Goal: Transaction & Acquisition: Purchase product/service

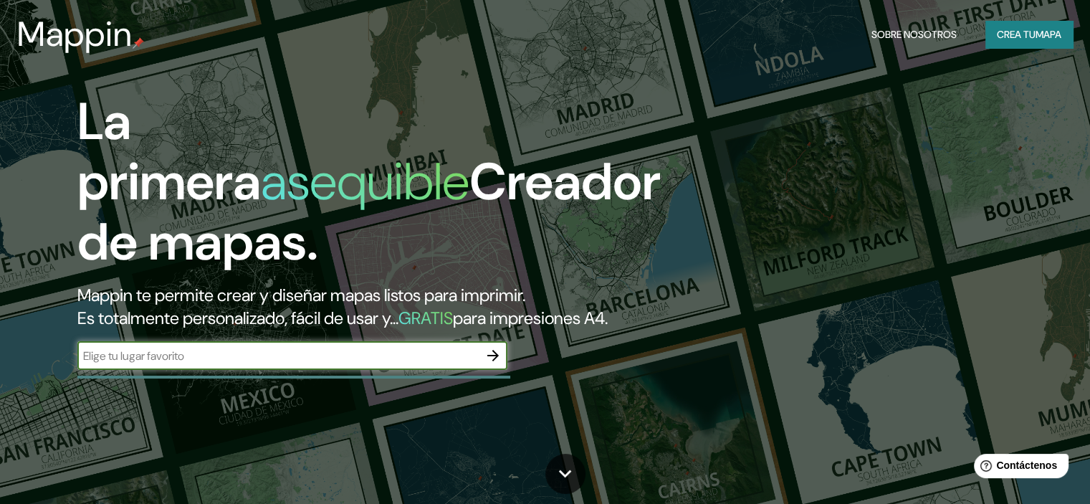
click at [176, 364] on input "text" at bounding box center [277, 355] width 401 height 16
type input "zaña"
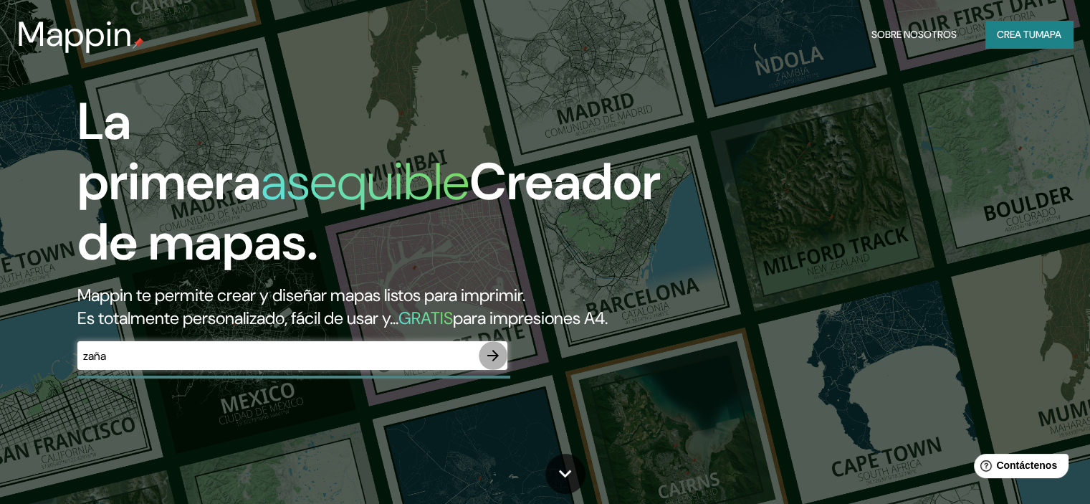
click at [493, 364] on icon "button" at bounding box center [492, 355] width 17 height 17
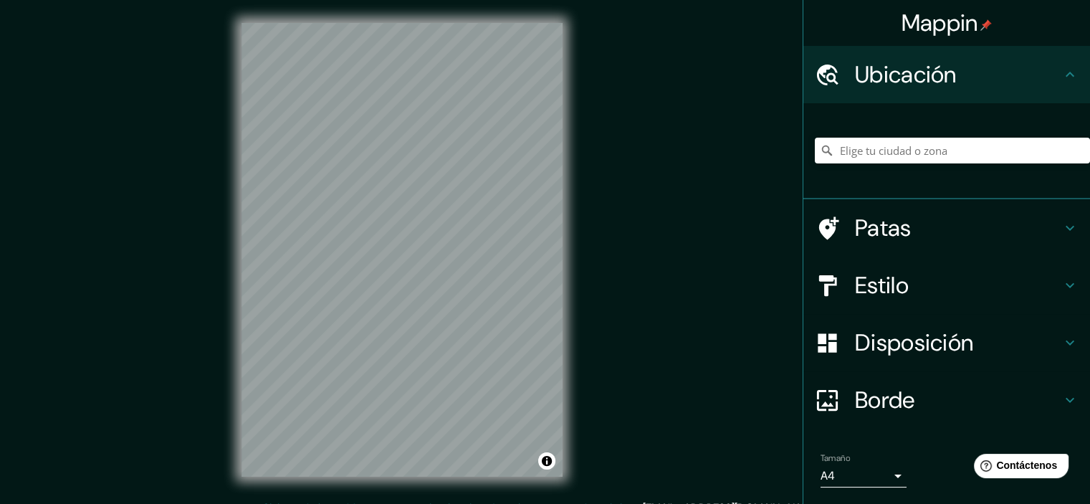
click at [1045, 82] on h4 "Ubicación" at bounding box center [958, 74] width 206 height 29
click at [949, 12] on font "Mappin" at bounding box center [939, 23] width 77 height 30
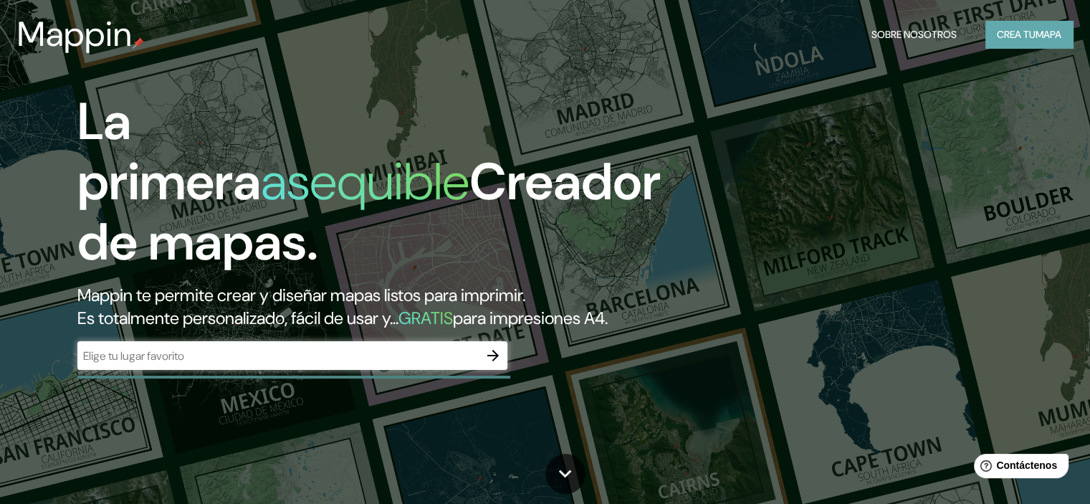
click at [1026, 36] on font "Crea tu" at bounding box center [1016, 34] width 39 height 13
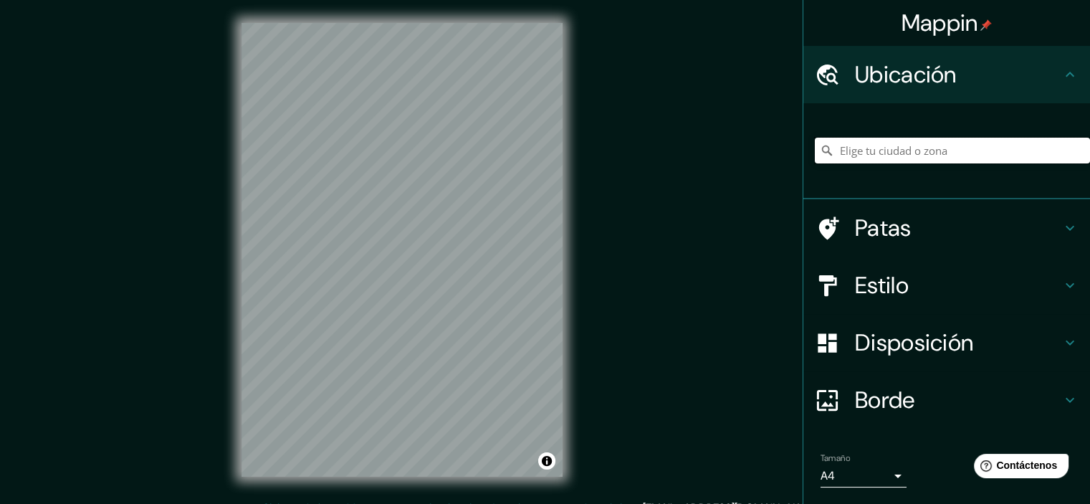
click at [907, 149] on input "Elige tu ciudad o zona" at bounding box center [952, 151] width 275 height 26
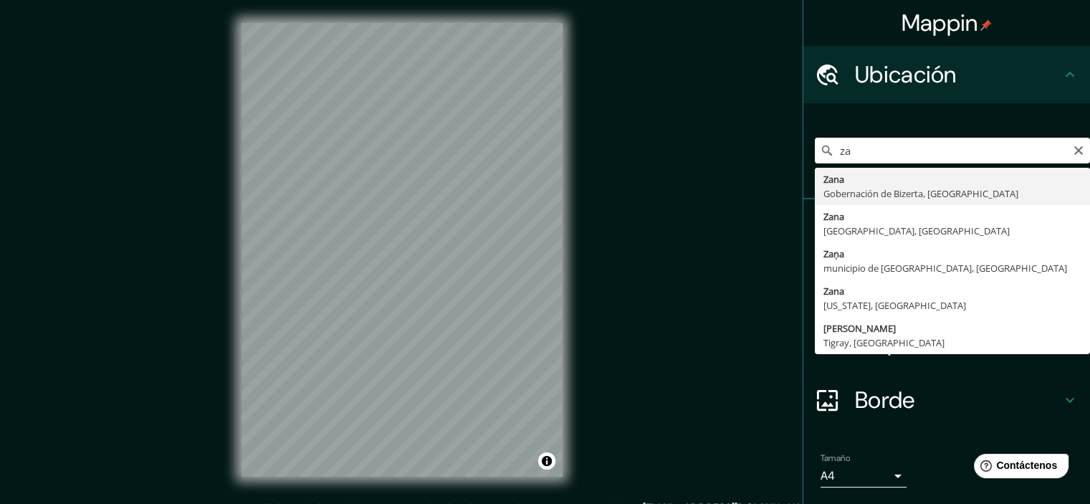
type input "z"
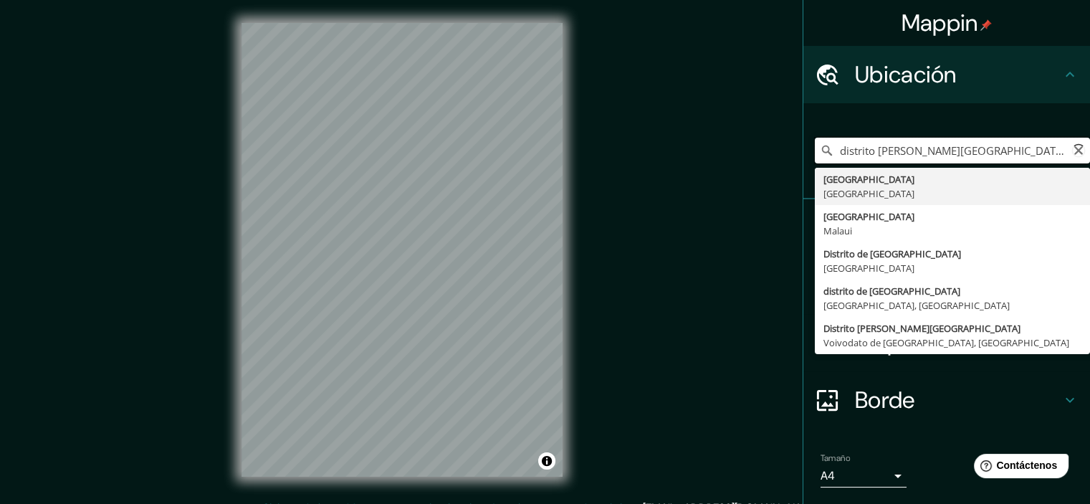
type input "[GEOGRAPHIC_DATA], [GEOGRAPHIC_DATA]"
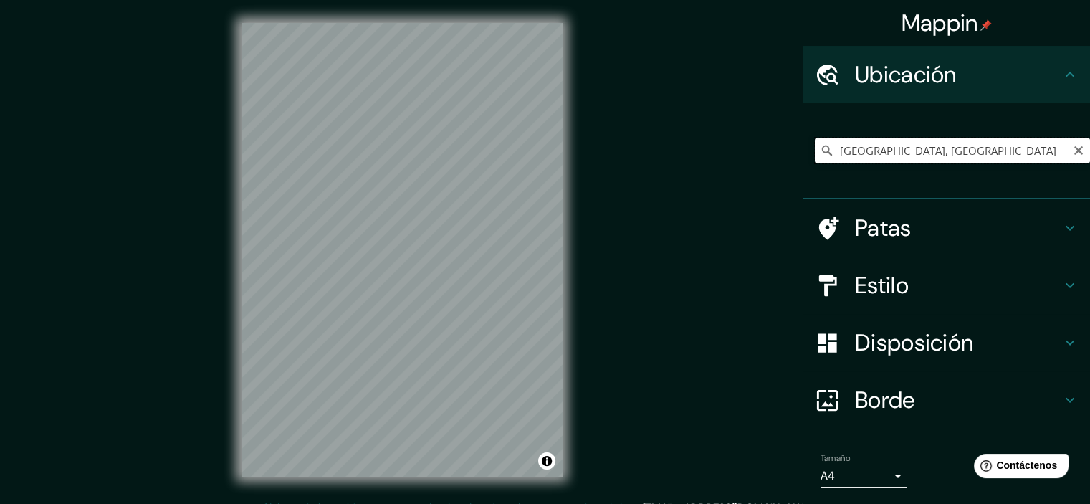
click at [937, 148] on input "[GEOGRAPHIC_DATA], [GEOGRAPHIC_DATA]" at bounding box center [952, 151] width 275 height 26
drag, startPoint x: 937, startPoint y: 148, endPoint x: 662, endPoint y: 148, distance: 275.1
click at [662, 148] on div "Mappin Ubicación [GEOGRAPHIC_DATA], [GEOGRAPHIC_DATA] [GEOGRAPHIC_DATA] [GEOGRA…" at bounding box center [545, 261] width 1090 height 522
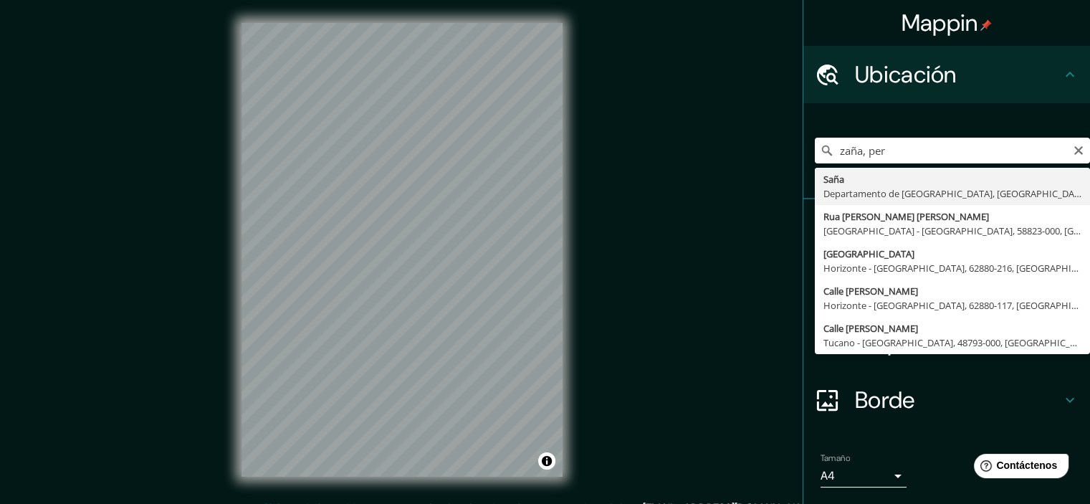
type input "Saña, Departamento de Lambayeque, [GEOGRAPHIC_DATA]"
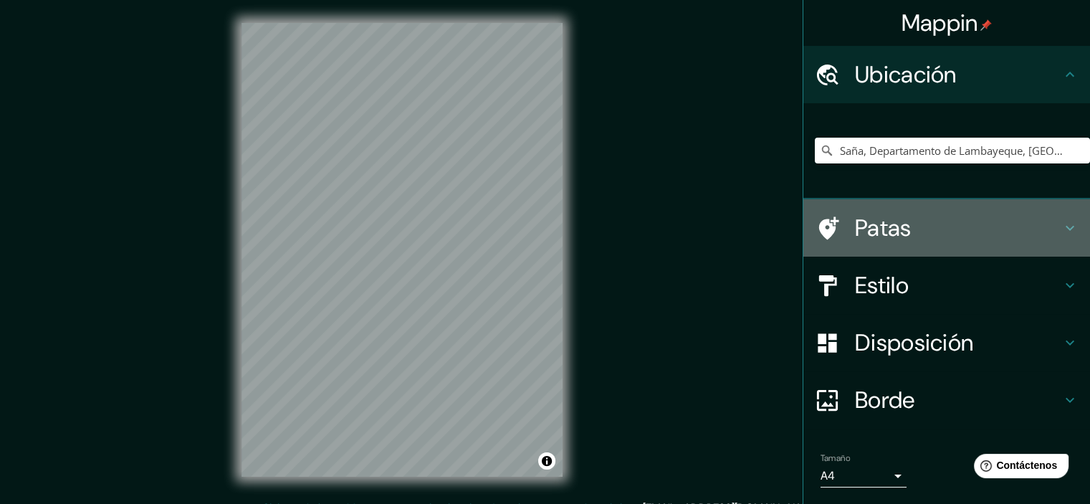
click at [1040, 229] on h4 "Patas" at bounding box center [958, 227] width 206 height 29
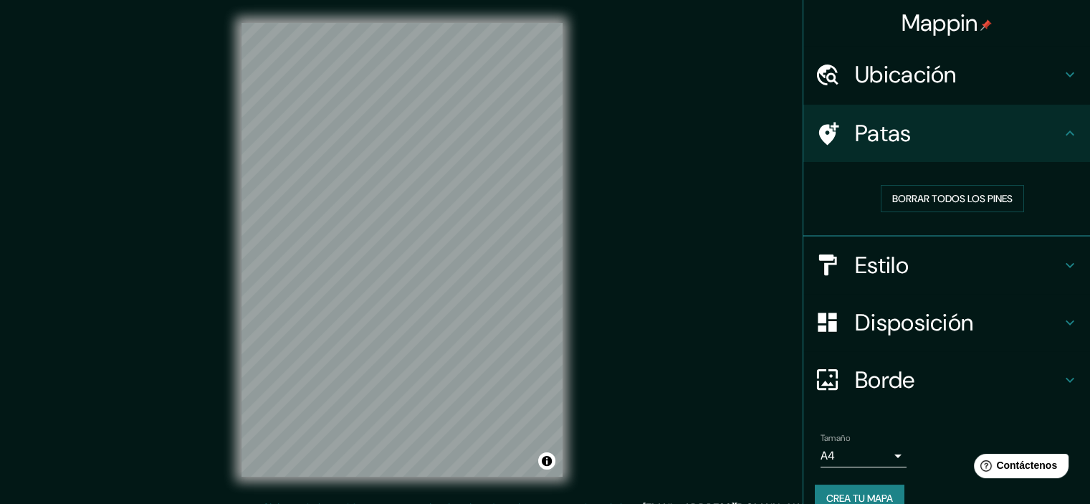
click at [1061, 269] on icon at bounding box center [1069, 264] width 17 height 17
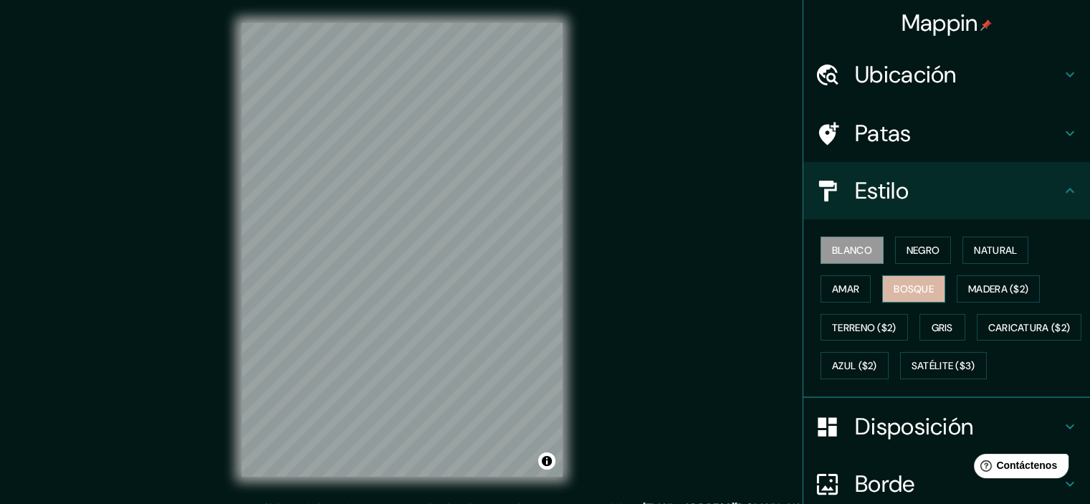
click at [900, 294] on font "Bosque" at bounding box center [913, 288] width 40 height 13
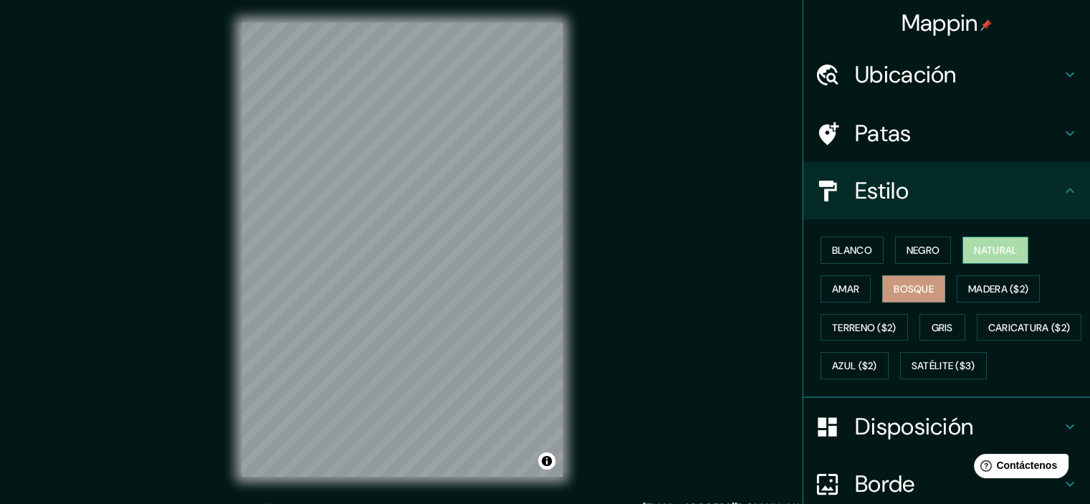
click at [1000, 251] on font "Natural" at bounding box center [995, 250] width 43 height 13
click at [842, 297] on button "Amar" at bounding box center [845, 288] width 50 height 27
click at [982, 255] on font "Natural" at bounding box center [995, 250] width 43 height 13
click at [833, 294] on font "Amar" at bounding box center [845, 288] width 27 height 19
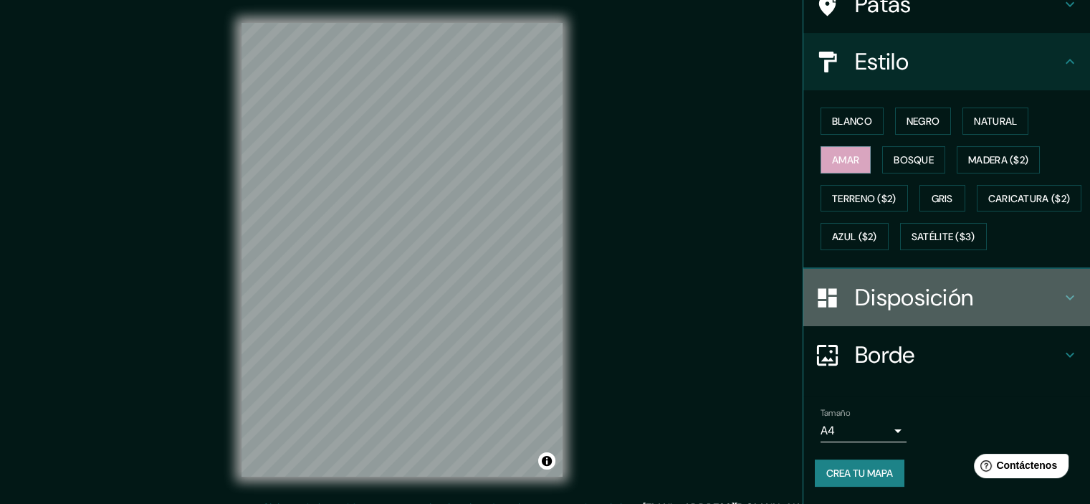
click at [903, 296] on font "Disposición" at bounding box center [914, 297] width 118 height 30
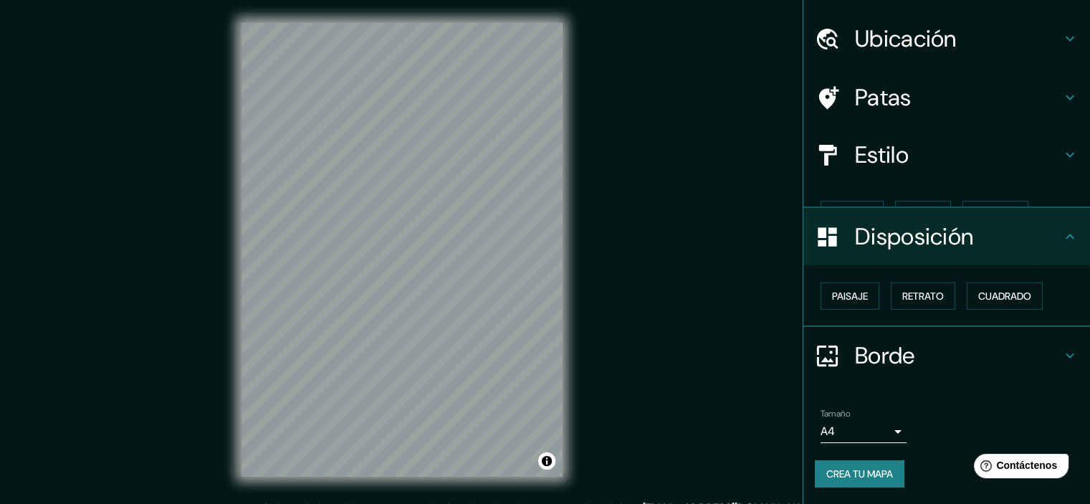
scroll to position [11, 0]
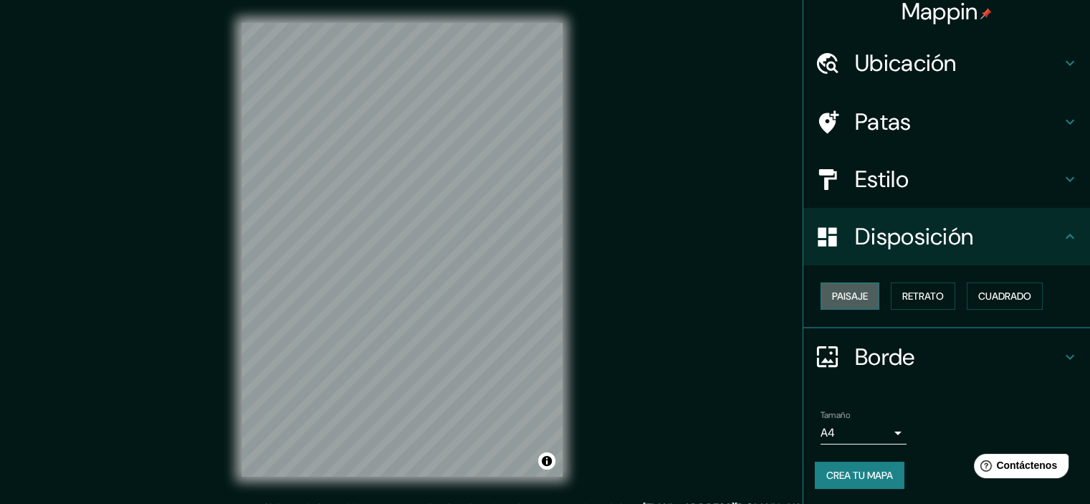
click at [837, 294] on font "Paisaje" at bounding box center [850, 295] width 36 height 13
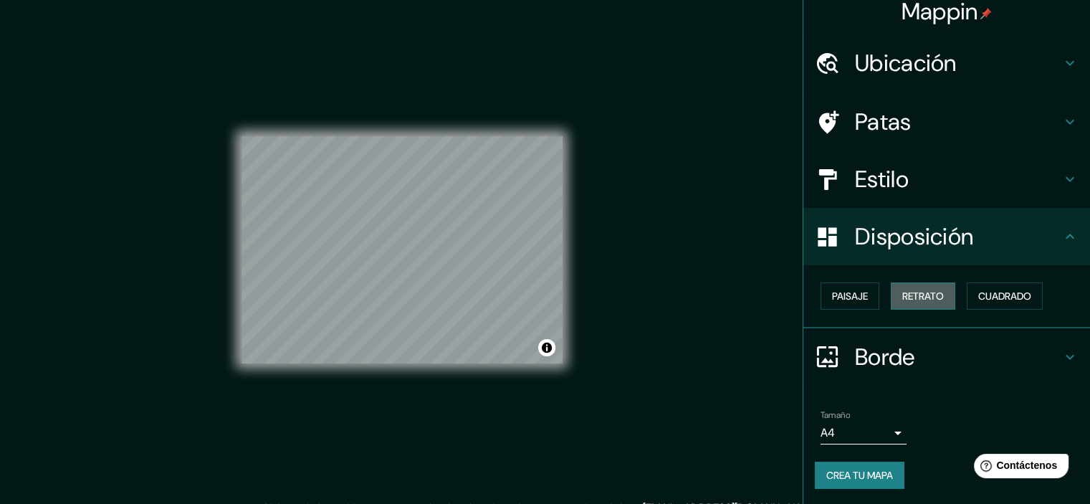
click at [891, 296] on button "Retrato" at bounding box center [923, 295] width 64 height 27
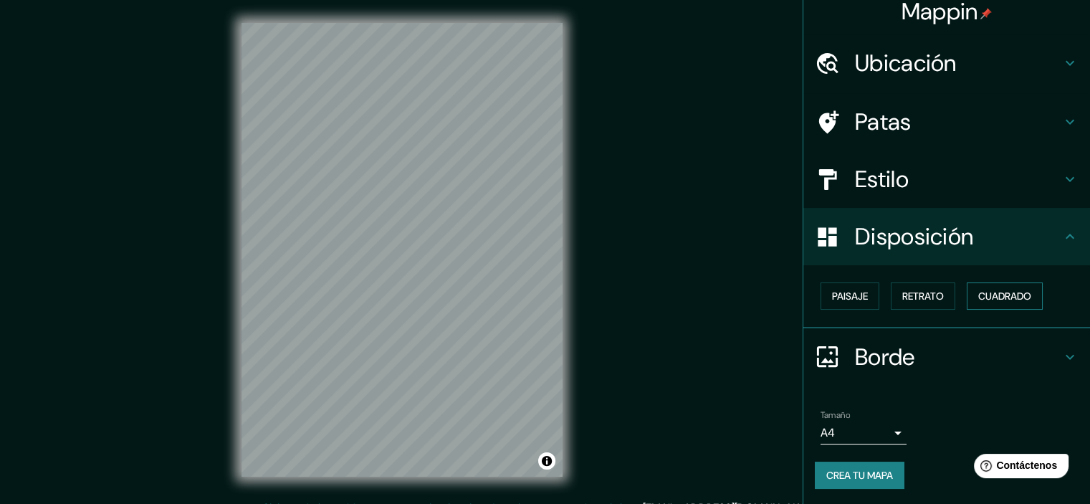
click at [997, 294] on font "Cuadrado" at bounding box center [1004, 295] width 53 height 13
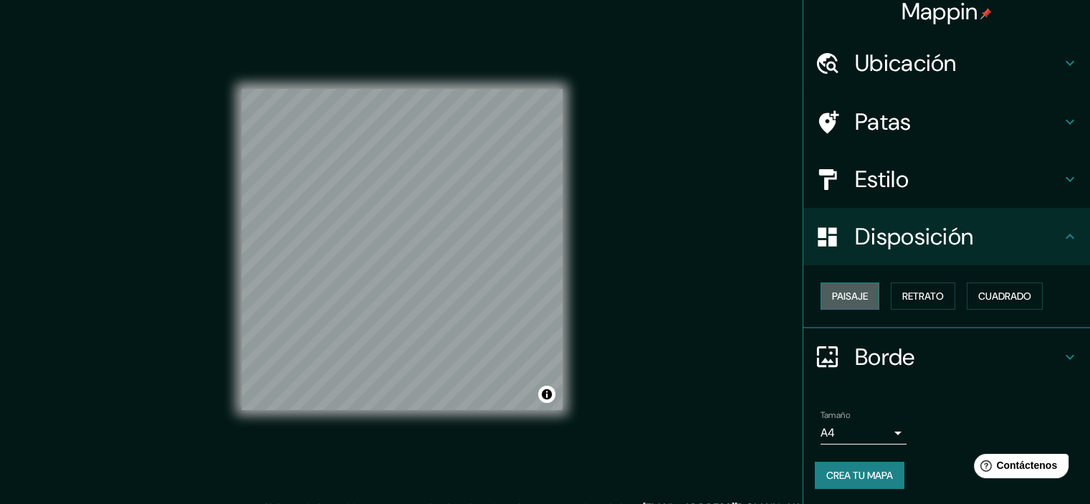
click at [843, 301] on font "Paisaje" at bounding box center [850, 295] width 36 height 13
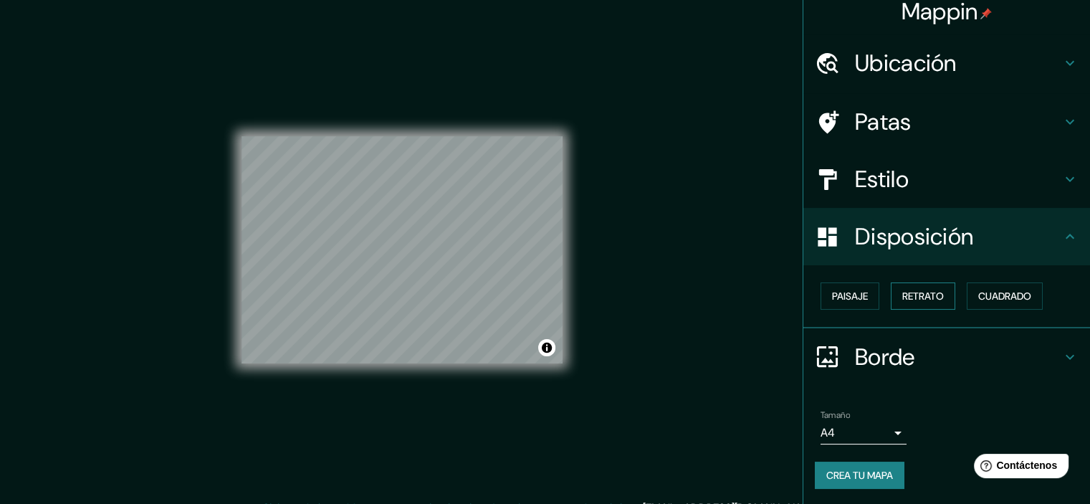
click at [922, 287] on font "Retrato" at bounding box center [923, 296] width 42 height 19
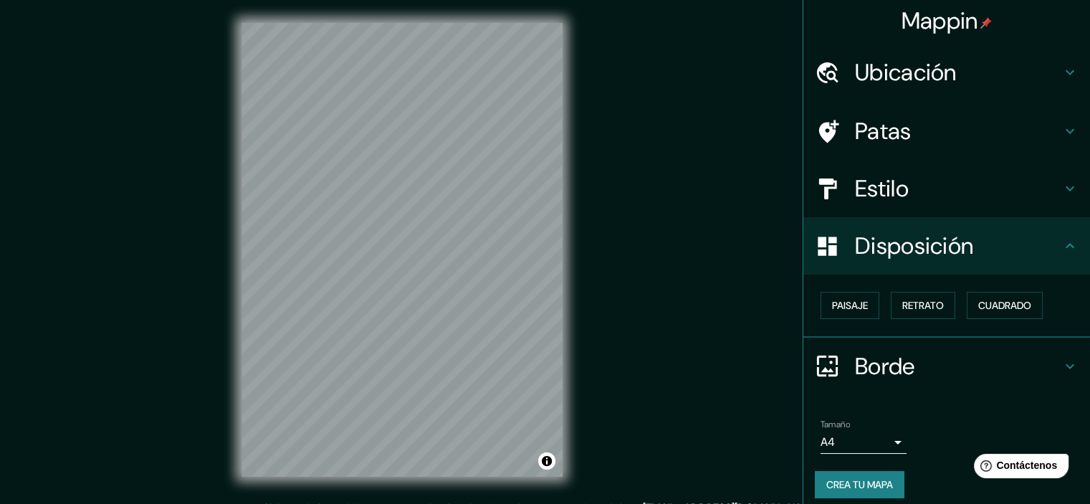
scroll to position [0, 0]
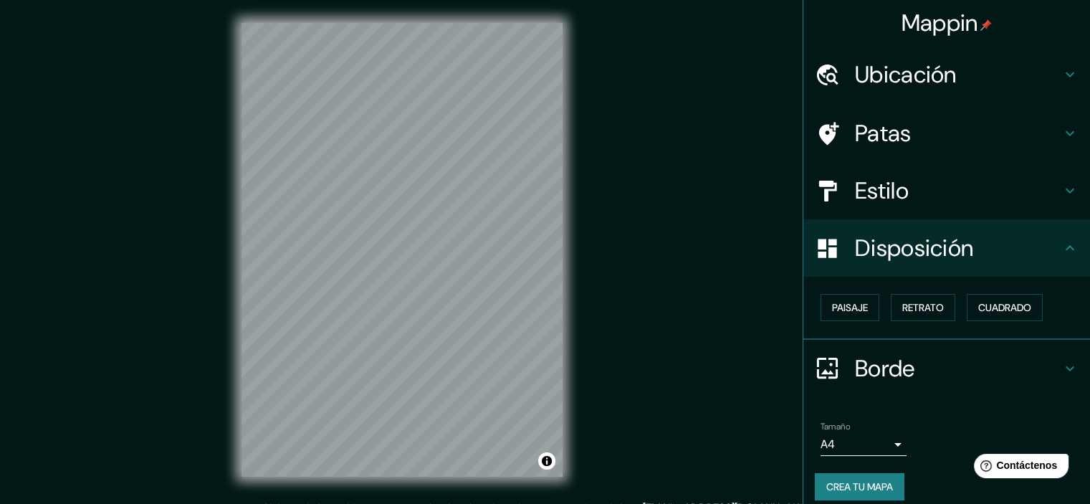
click at [934, 142] on h4 "Patas" at bounding box center [958, 133] width 206 height 29
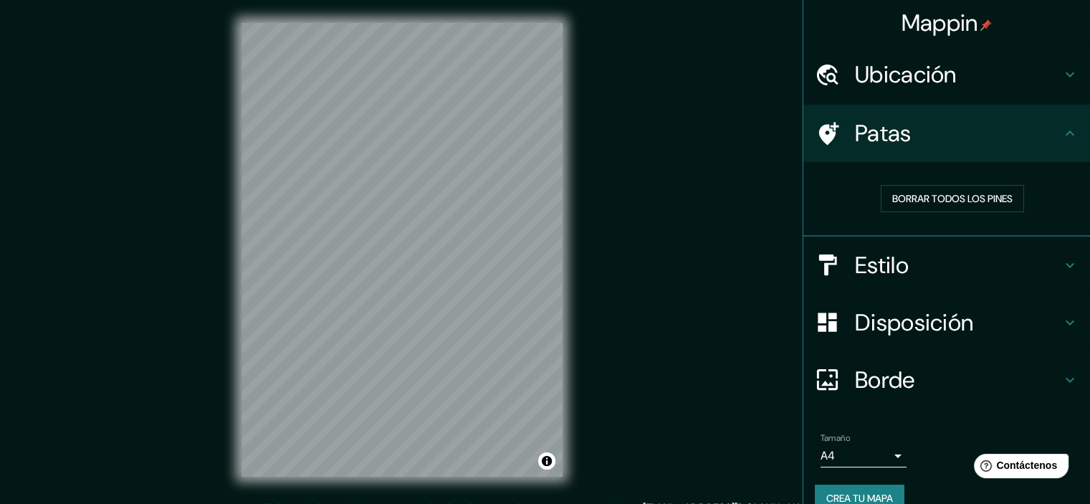
click at [891, 264] on font "Estilo" at bounding box center [882, 265] width 54 height 30
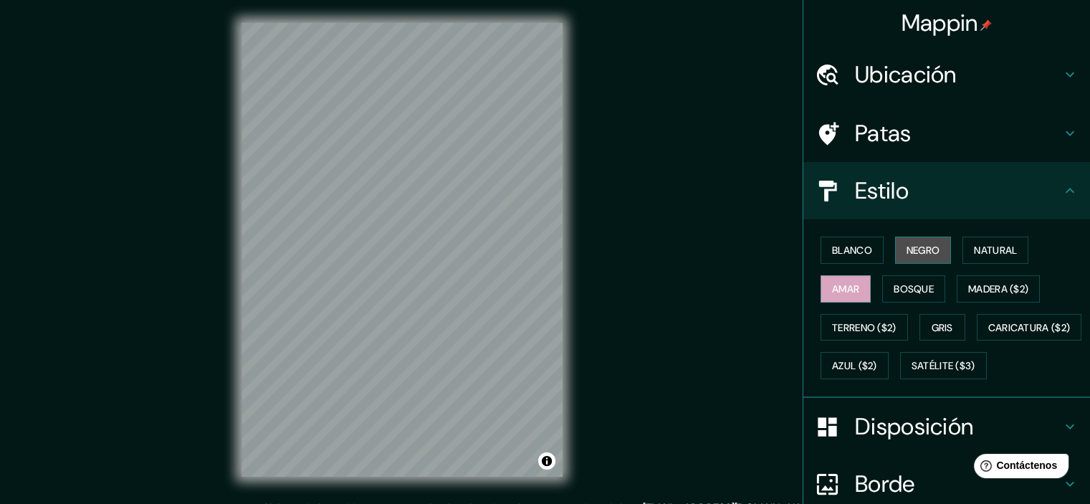
click at [911, 252] on font "Negro" at bounding box center [923, 250] width 34 height 13
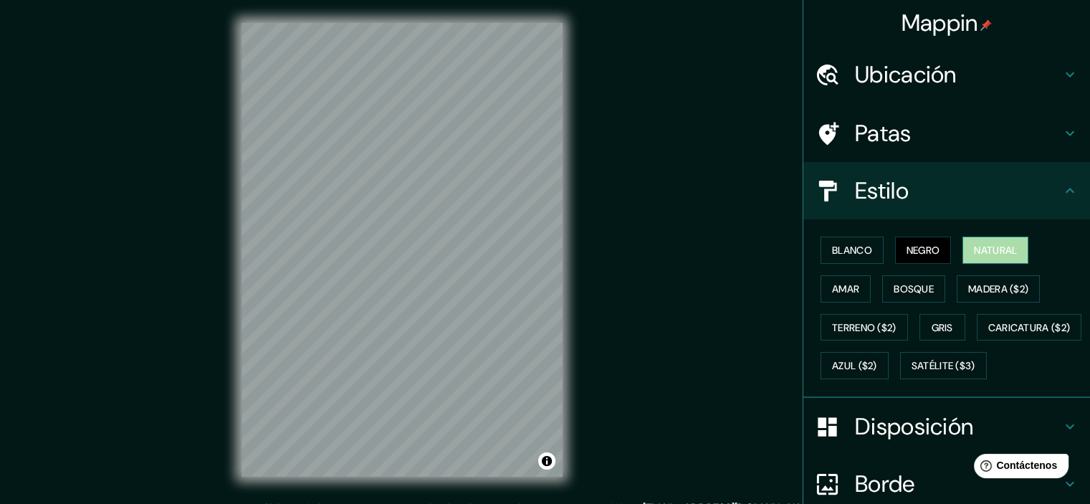
click at [992, 246] on font "Natural" at bounding box center [995, 250] width 43 height 13
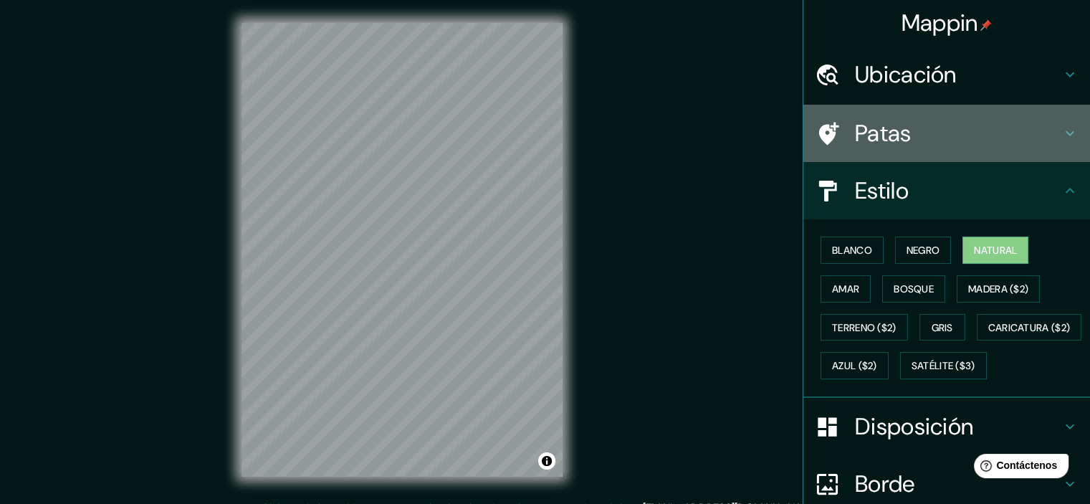
click at [903, 142] on h4 "Patas" at bounding box center [958, 133] width 206 height 29
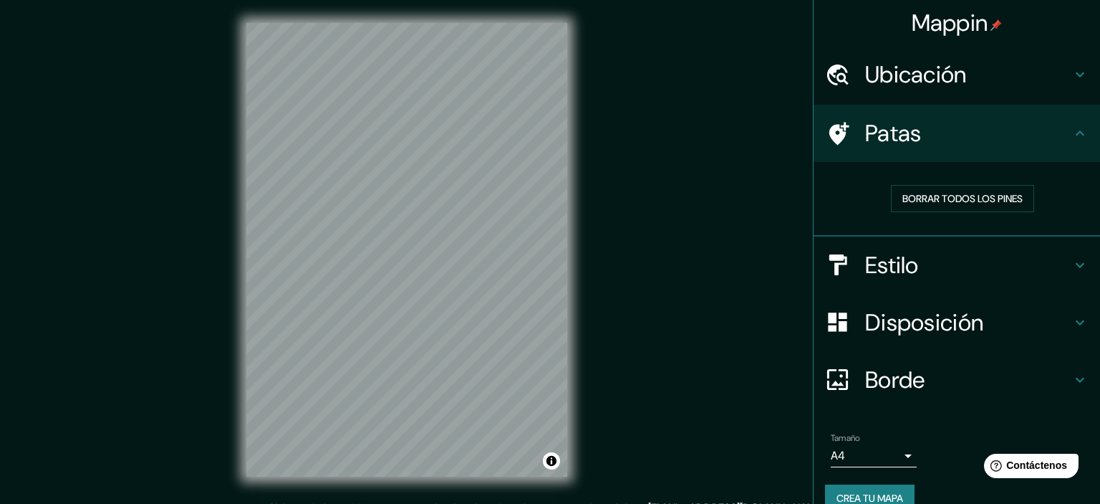
click at [886, 456] on body "Mappin Ubicación Saña, [GEOGRAPHIC_DATA], [GEOGRAPHIC_DATA] Patas Borrar todos …" at bounding box center [550, 252] width 1100 height 504
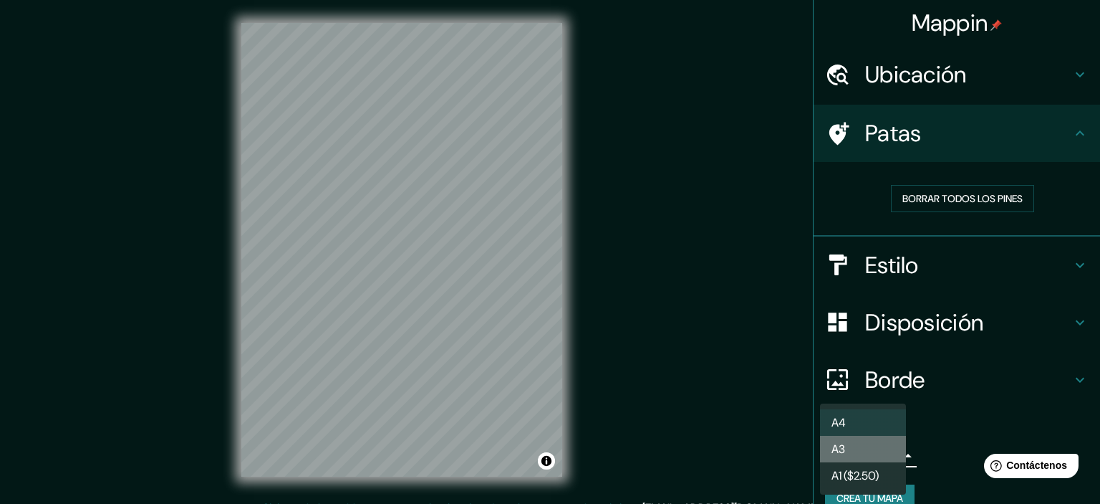
click at [870, 452] on li "A3" at bounding box center [863, 449] width 86 height 27
type input "a4"
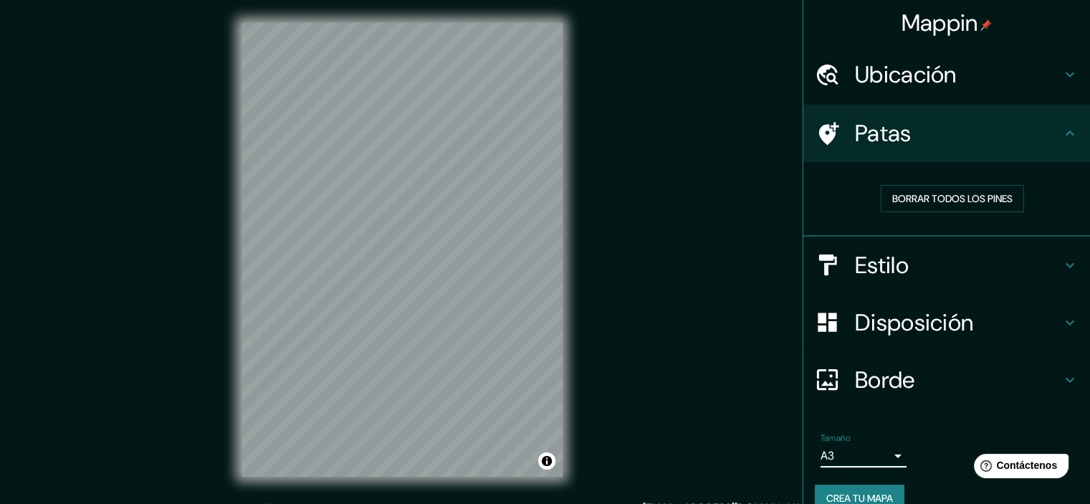
click at [973, 322] on h4 "Disposición" at bounding box center [958, 322] width 206 height 29
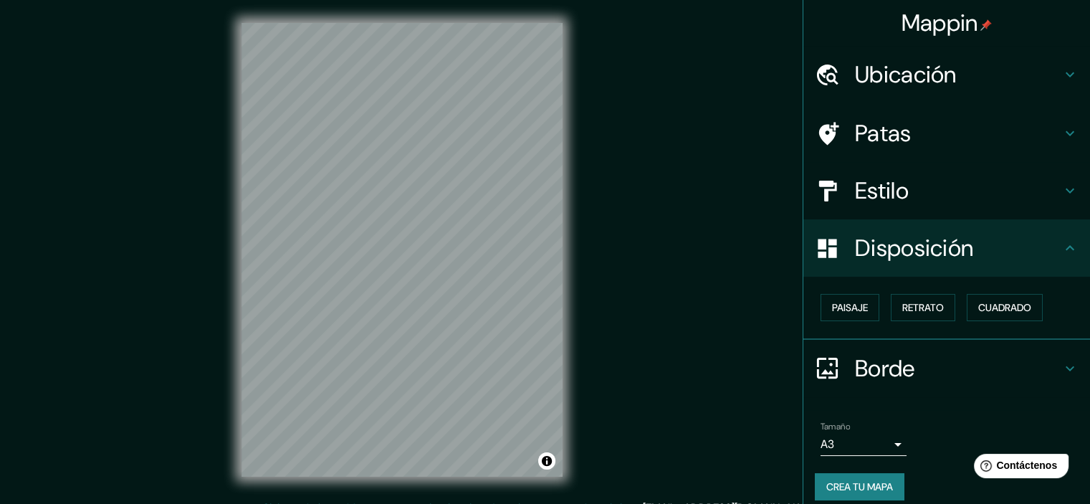
click at [903, 382] on div "Borde" at bounding box center [946, 368] width 287 height 57
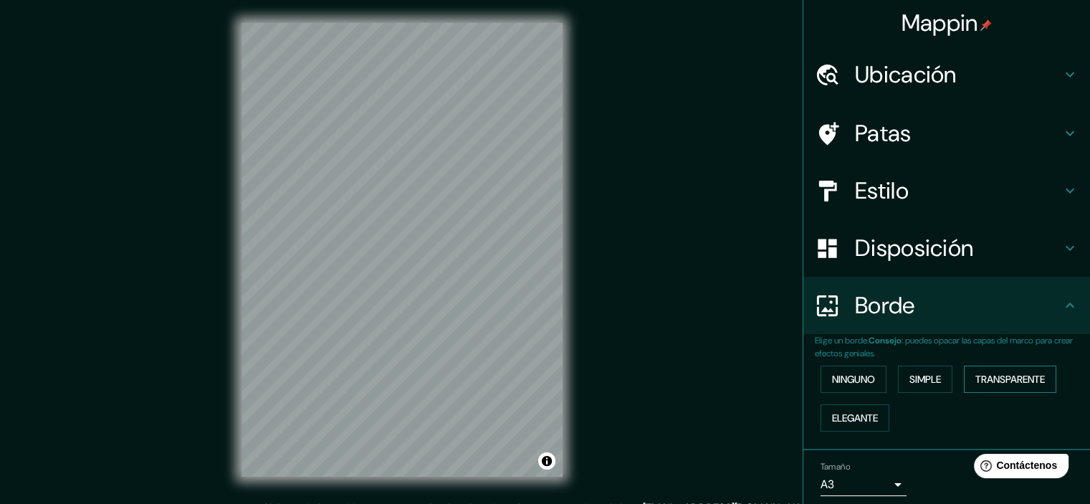
click at [983, 386] on font "Transparente" at bounding box center [1009, 379] width 69 height 19
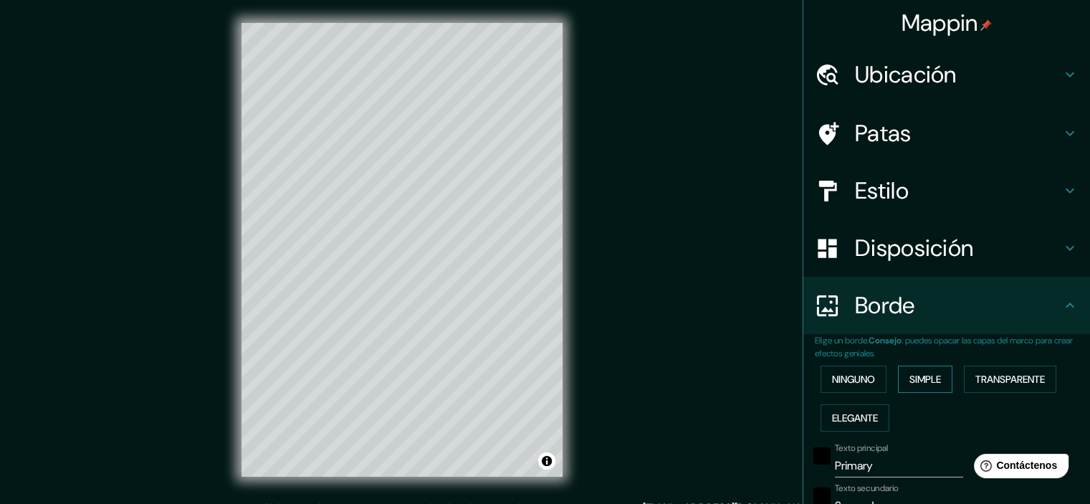
click at [909, 375] on font "Simple" at bounding box center [925, 379] width 32 height 13
click at [839, 375] on font "Ninguno" at bounding box center [853, 379] width 43 height 13
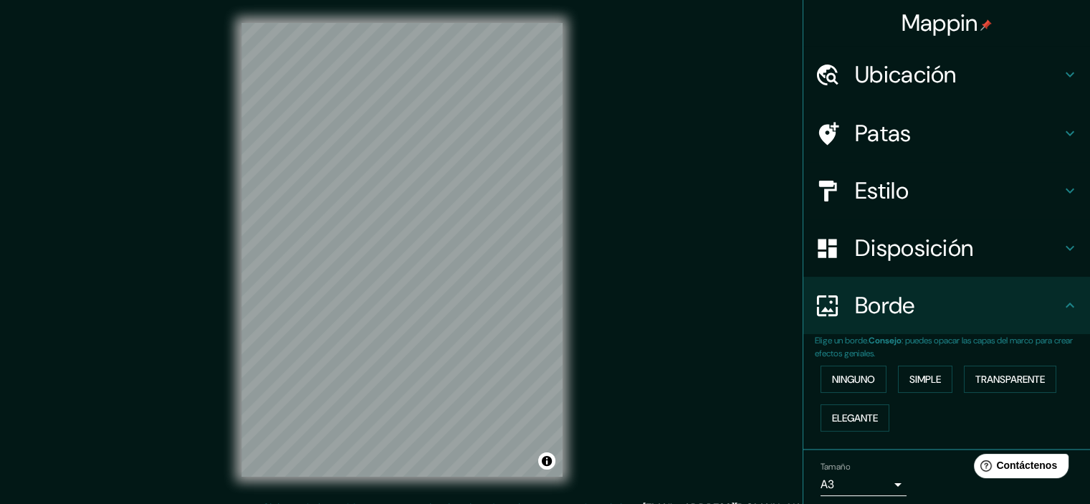
click at [939, 293] on h4 "Borde" at bounding box center [958, 305] width 206 height 29
click at [903, 84] on font "Ubicación" at bounding box center [906, 74] width 102 height 30
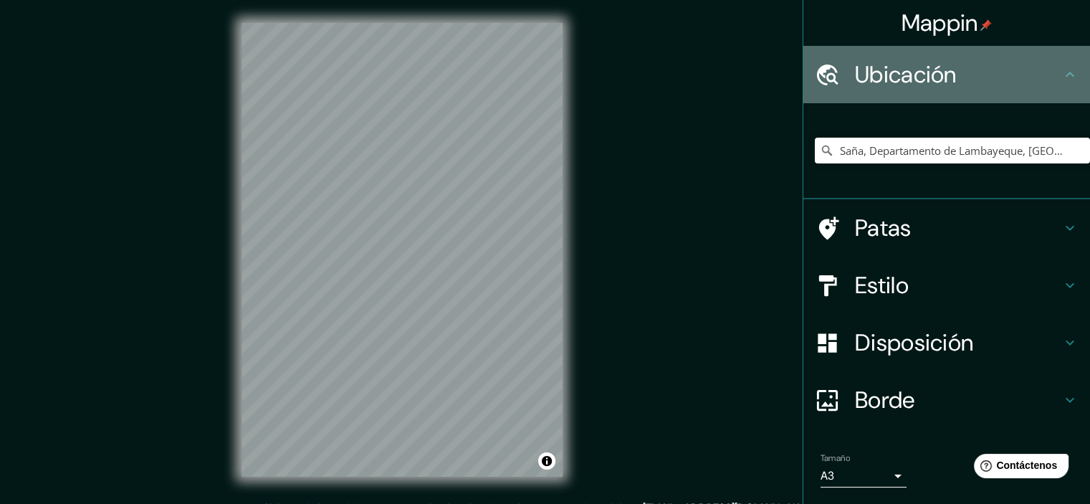
click at [903, 84] on font "Ubicación" at bounding box center [906, 74] width 102 height 30
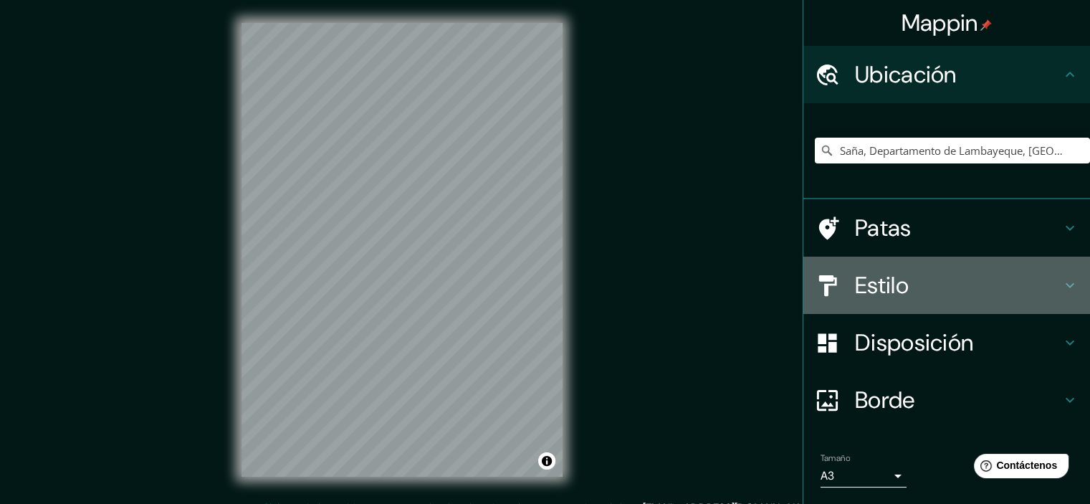
click at [906, 284] on h4 "Estilo" at bounding box center [958, 285] width 206 height 29
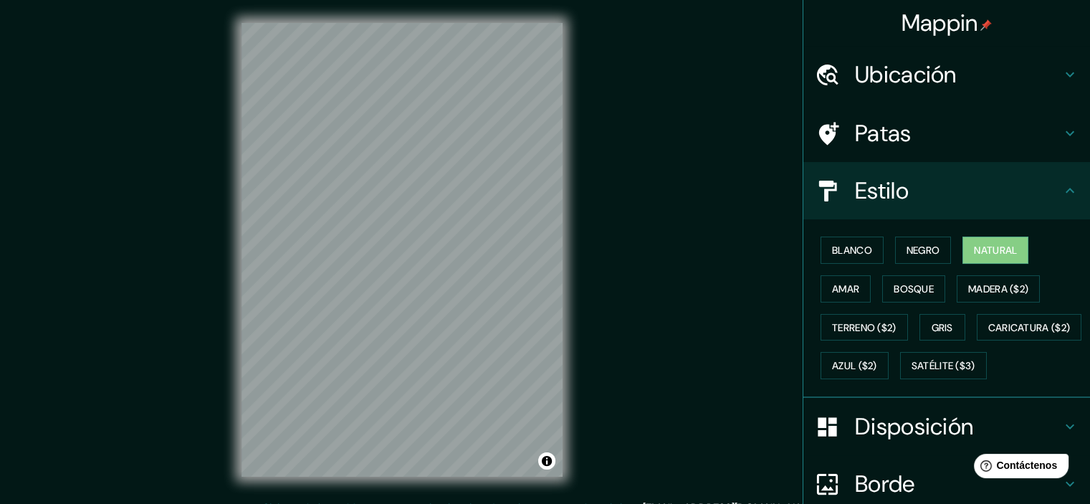
scroll to position [18, 0]
